Goal: Find specific page/section: Find specific page/section

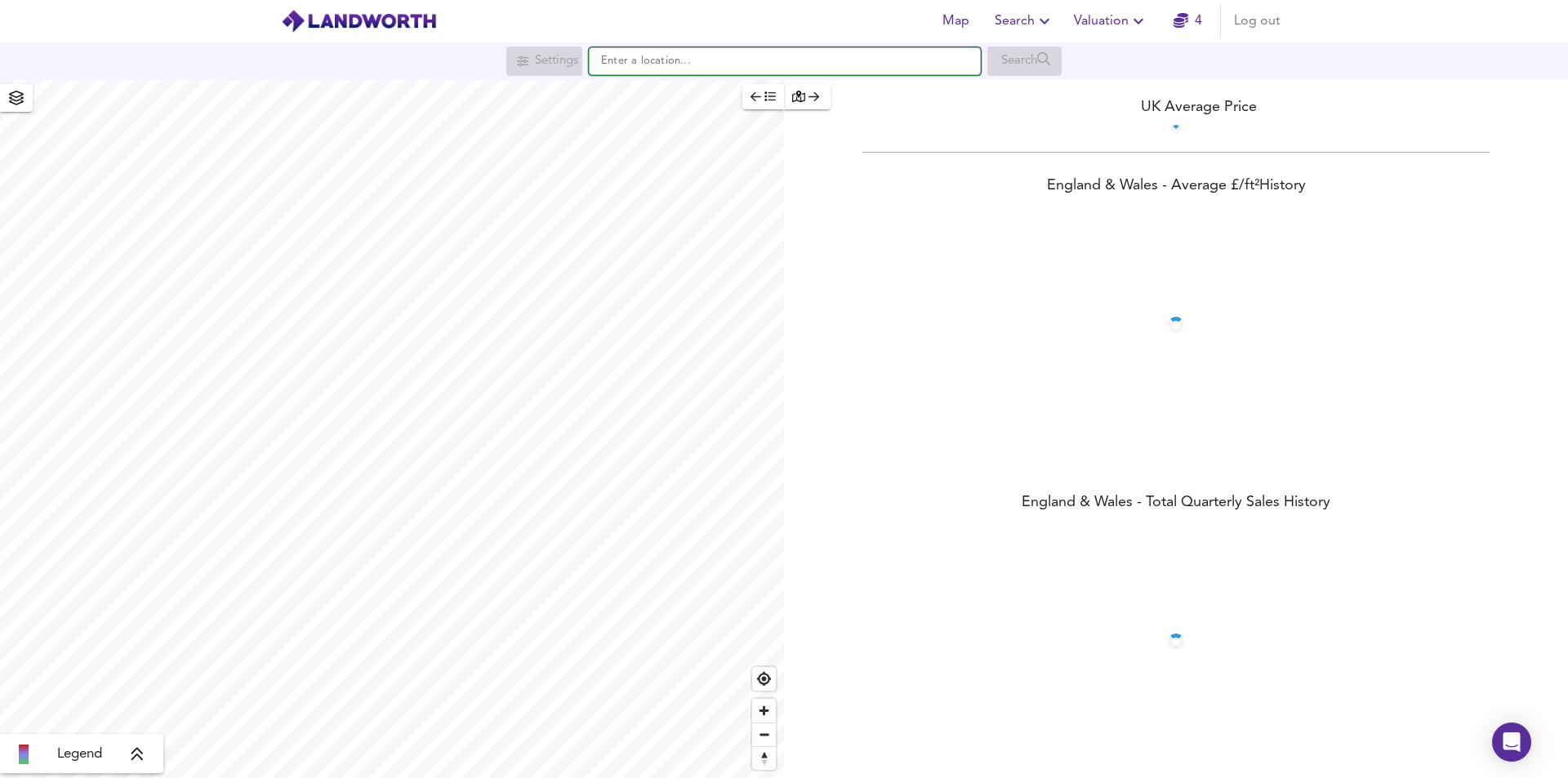
click at [663, 70] on input "text" at bounding box center [785, 60] width 392 height 28
paste input "SE5 8EF"
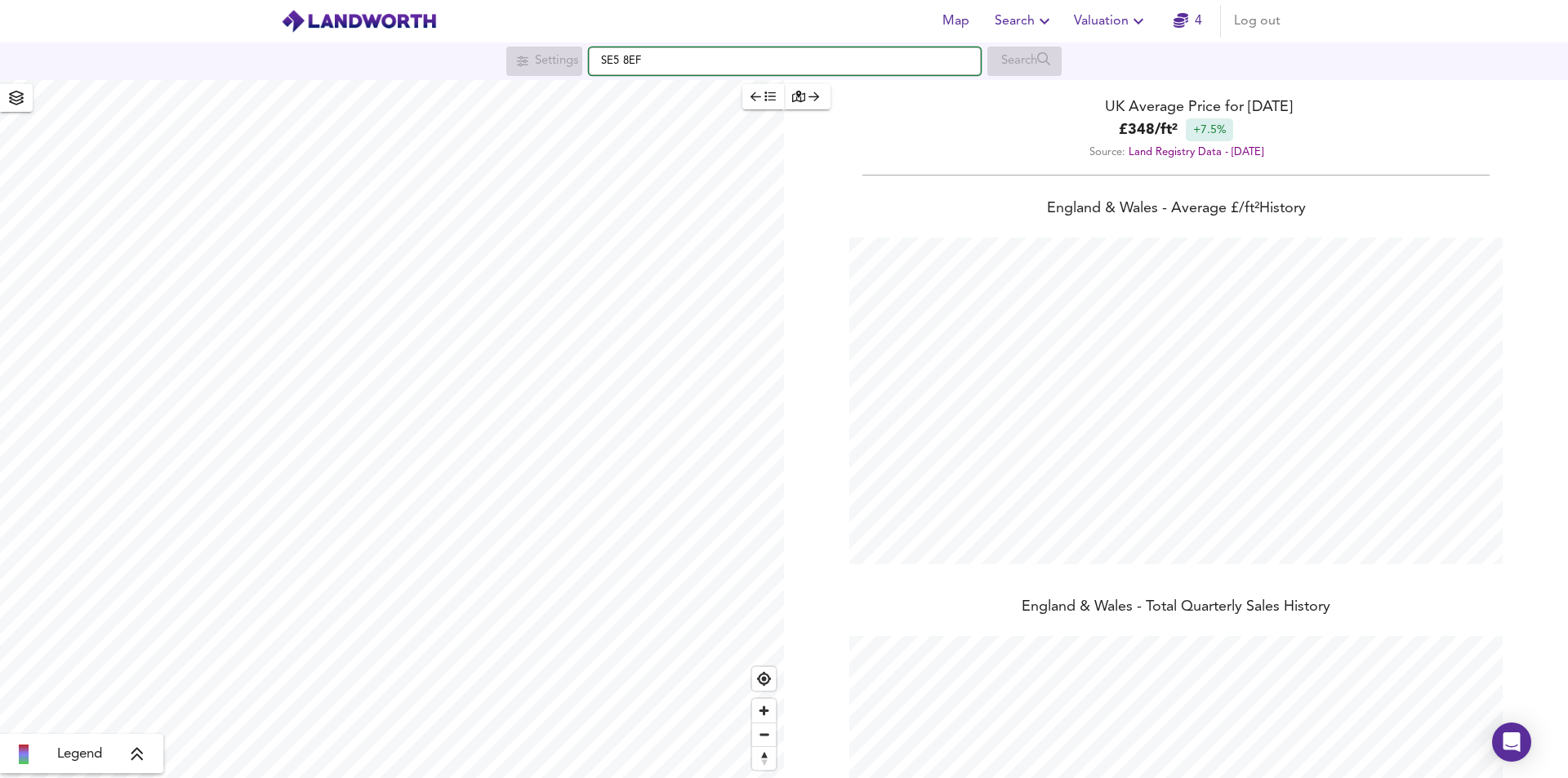
scroll to position [778, 1568]
click at [689, 68] on input "SE5 8EF" at bounding box center [785, 60] width 392 height 28
click at [1006, 58] on div "Search" at bounding box center [1024, 60] width 74 height 29
click at [695, 60] on input "SE5 8EF" at bounding box center [785, 60] width 392 height 28
click at [624, 64] on input "SE5 8EF" at bounding box center [785, 60] width 392 height 28
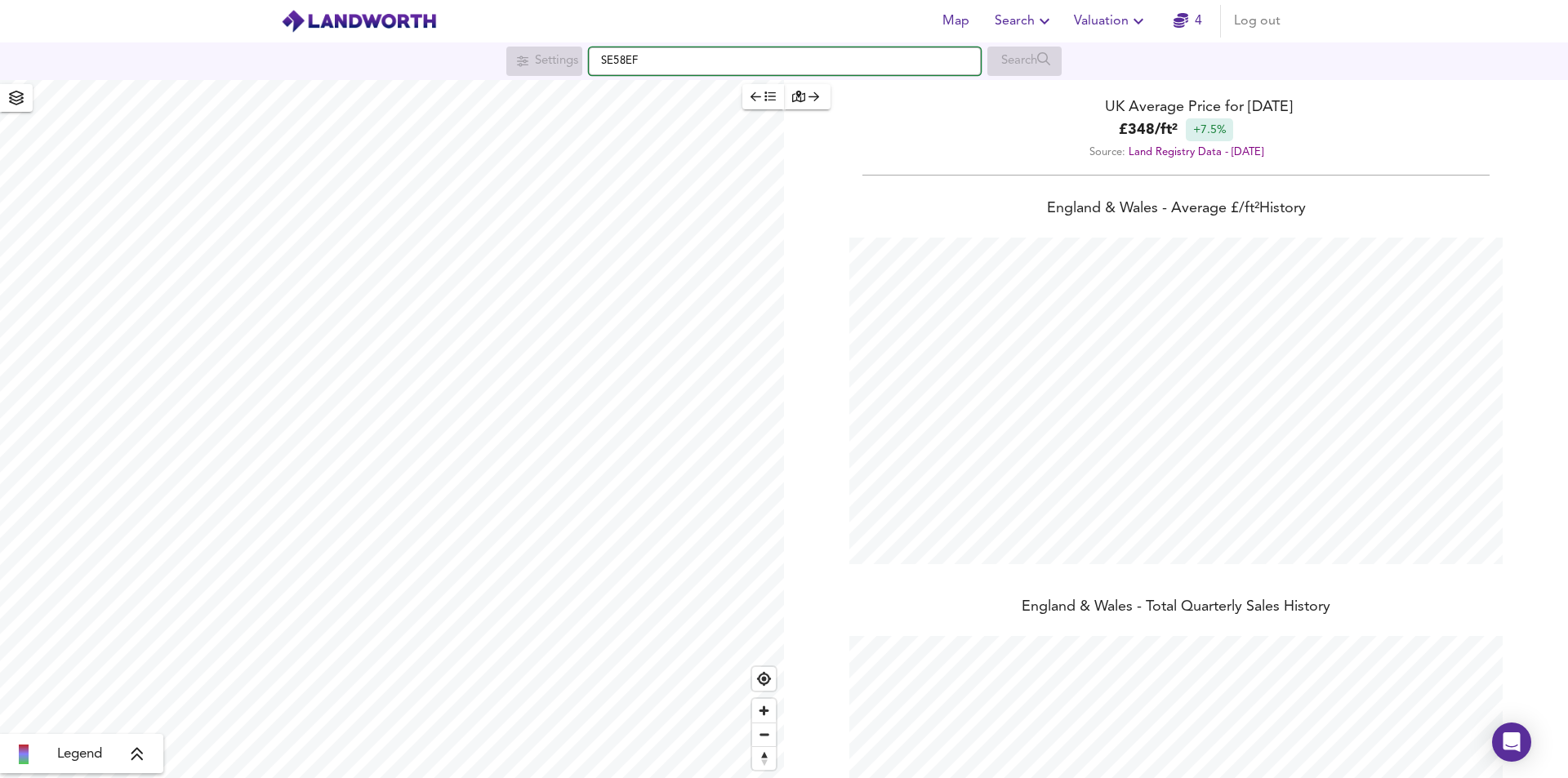
click at [673, 56] on input "SE58EF" at bounding box center [785, 60] width 392 height 28
drag, startPoint x: 671, startPoint y: 60, endPoint x: 552, endPoint y: 54, distance: 119.2
click at [552, 54] on div "Settings SE58EF Search" at bounding box center [784, 60] width 1568 height 29
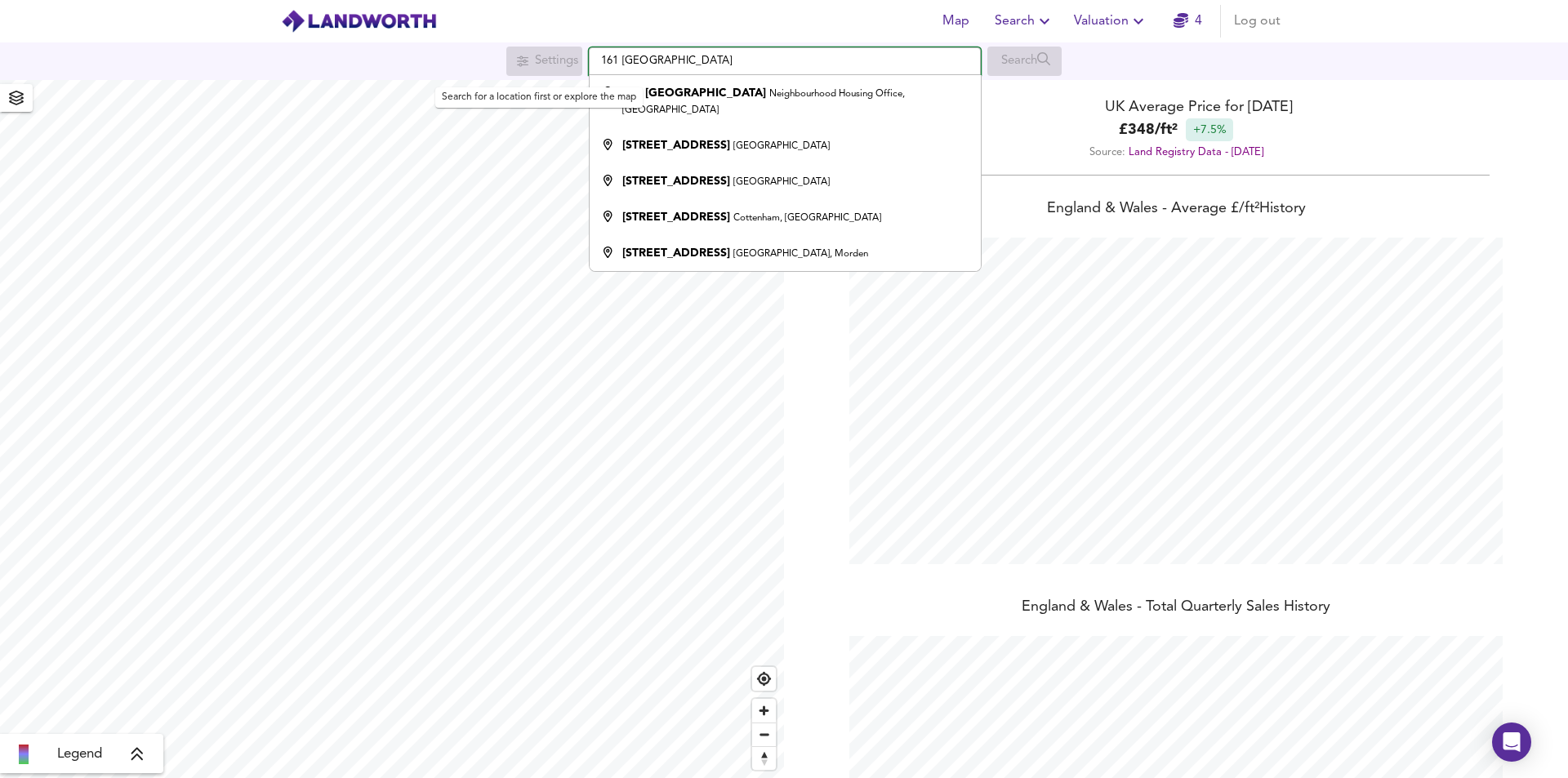
type input "Neighbourhood Housing Office, [STREET_ADDRESS]"
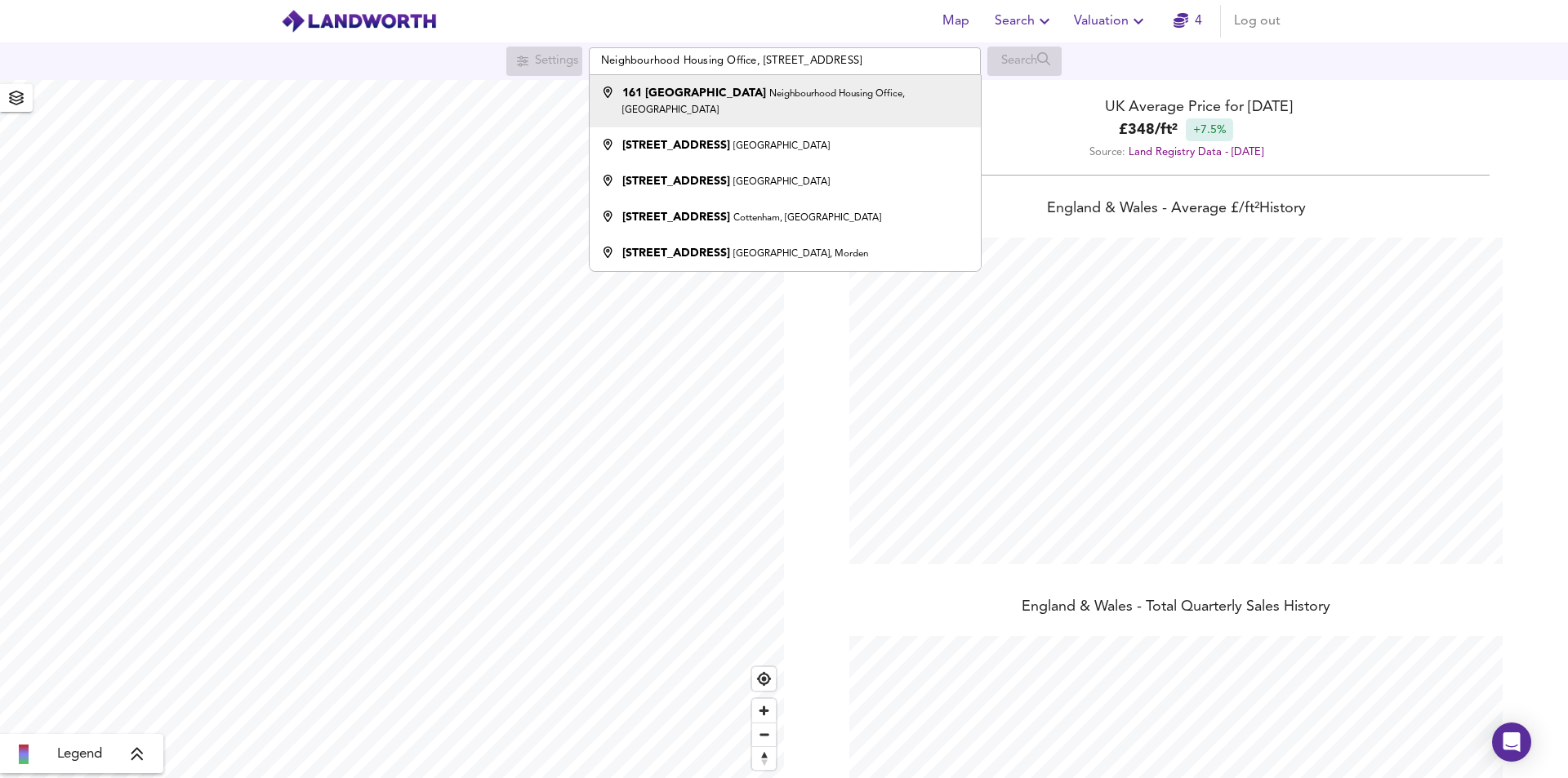
click at [761, 84] on li "161 [GEOGRAPHIC_DATA] Neighbourhood Housing Office, [GEOGRAPHIC_DATA]" at bounding box center [785, 101] width 391 height 52
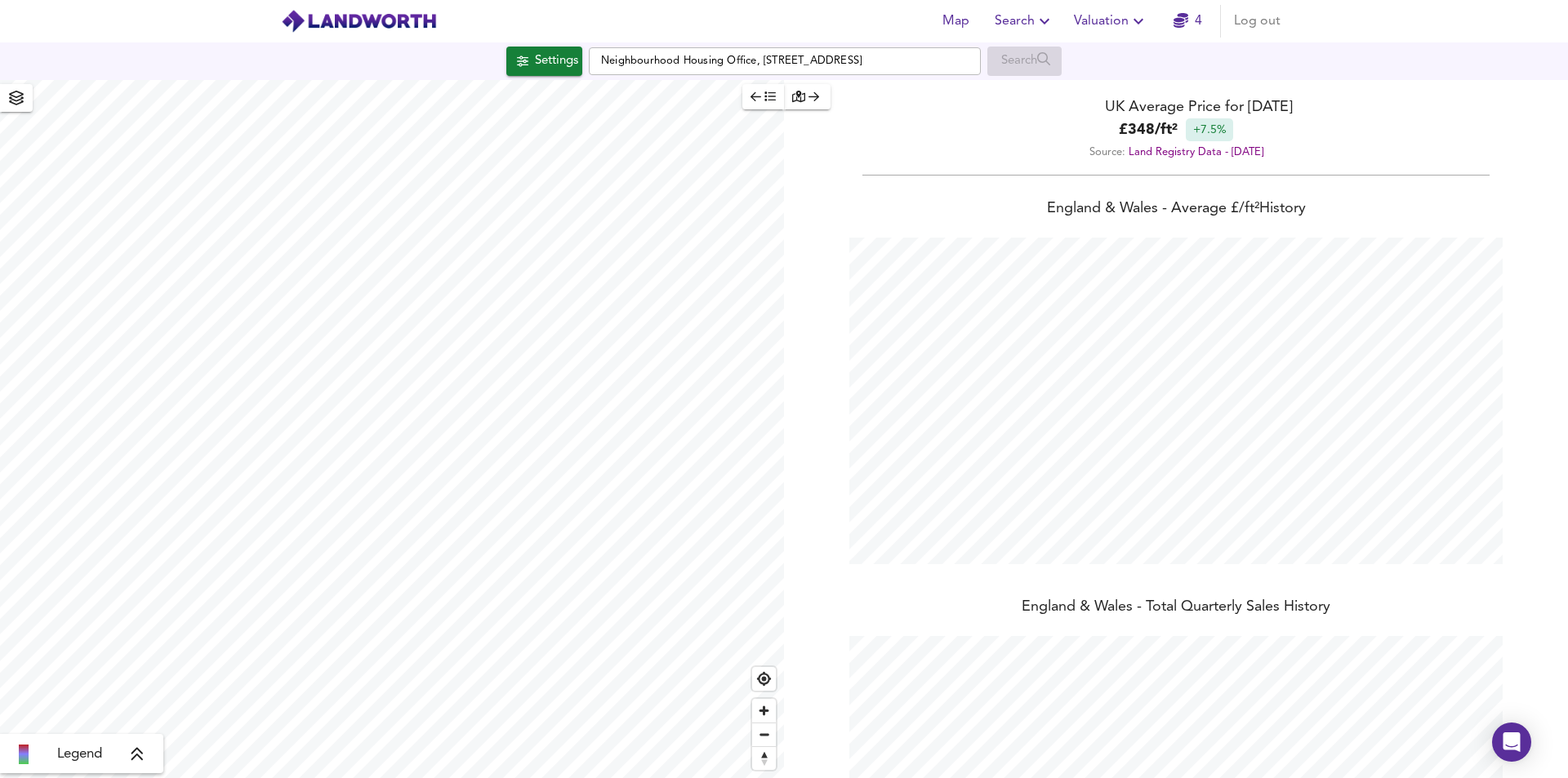
checkbox input "false"
checkbox input "true"
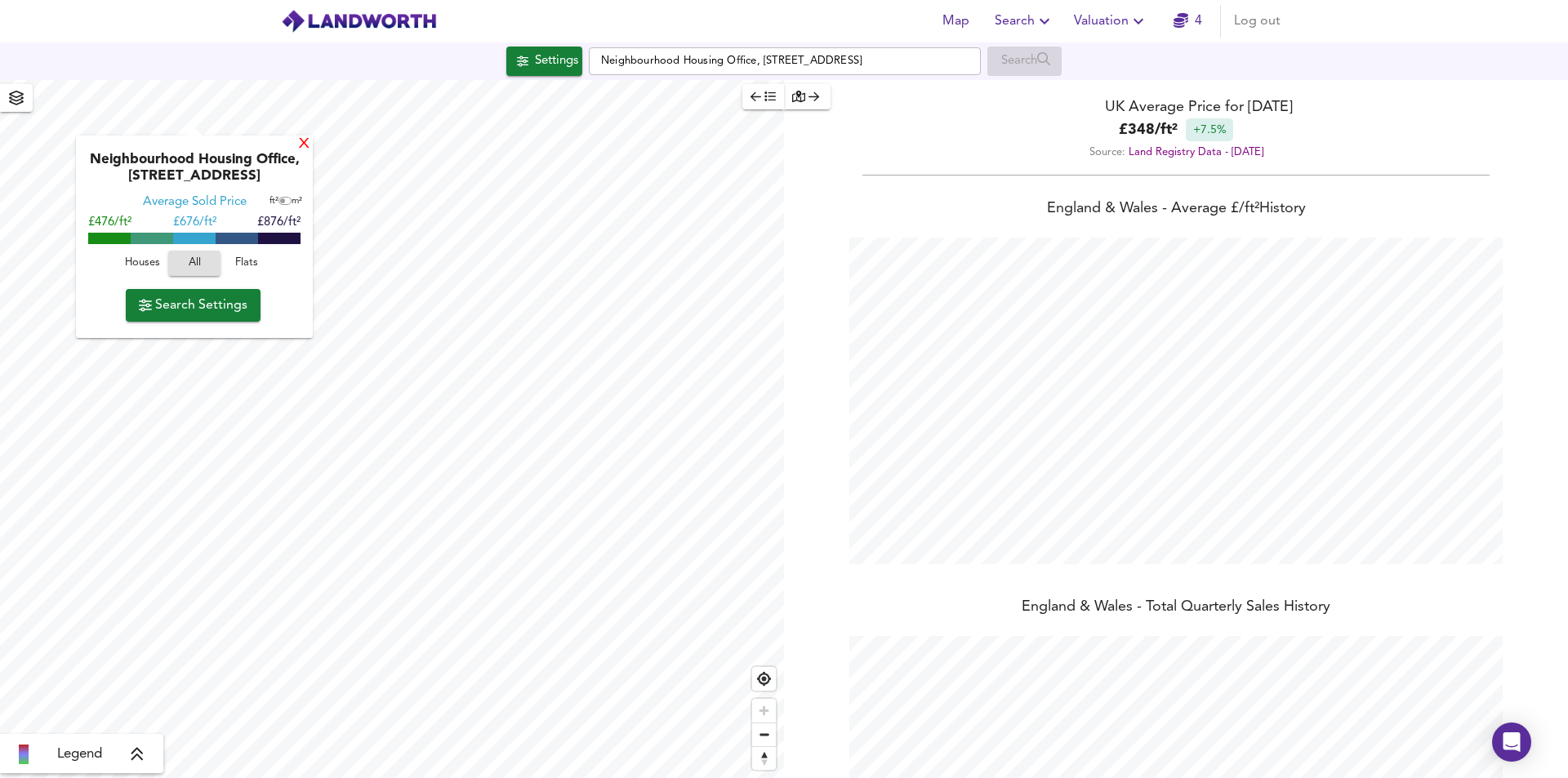
click at [299, 145] on div "X" at bounding box center [304, 145] width 14 height 15
